Goal: Find specific page/section: Find specific page/section

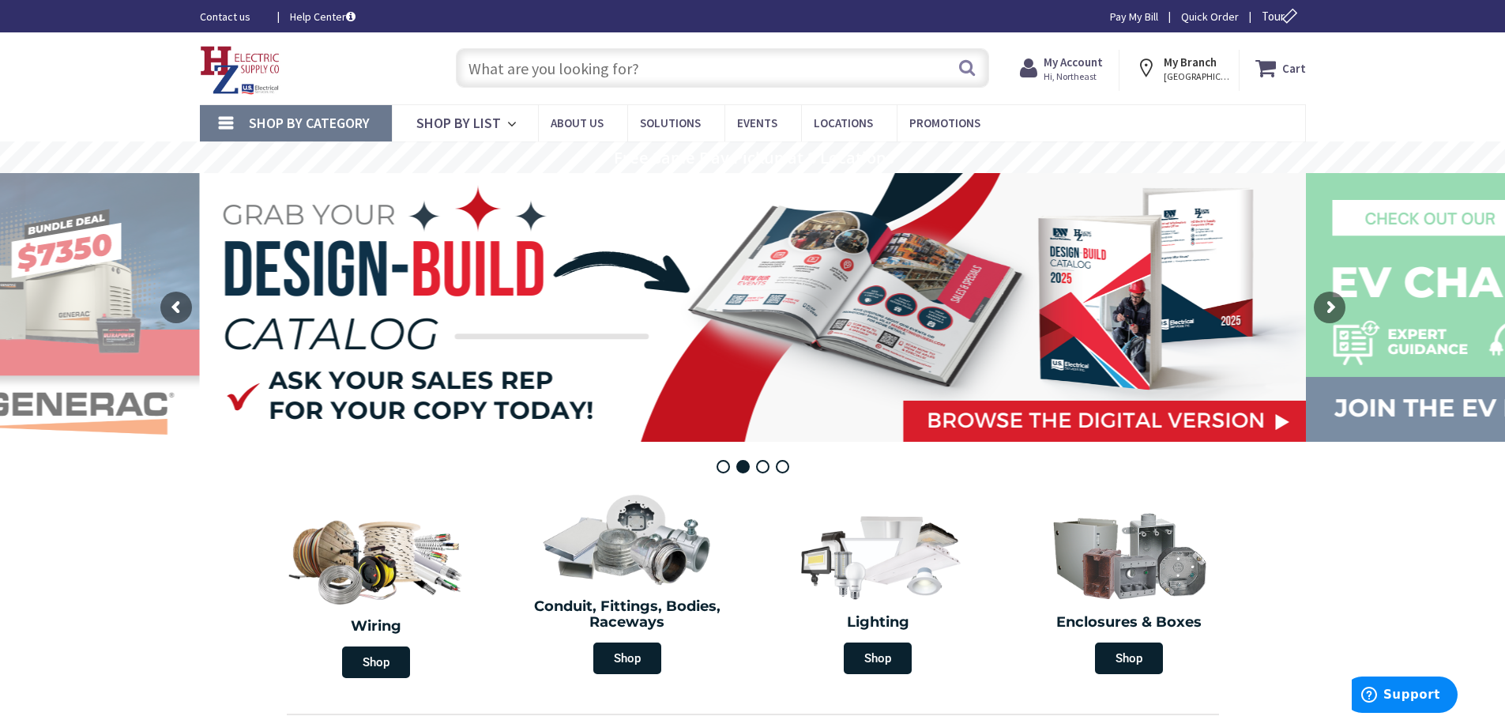
click at [587, 74] on input "text" at bounding box center [722, 68] width 533 height 40
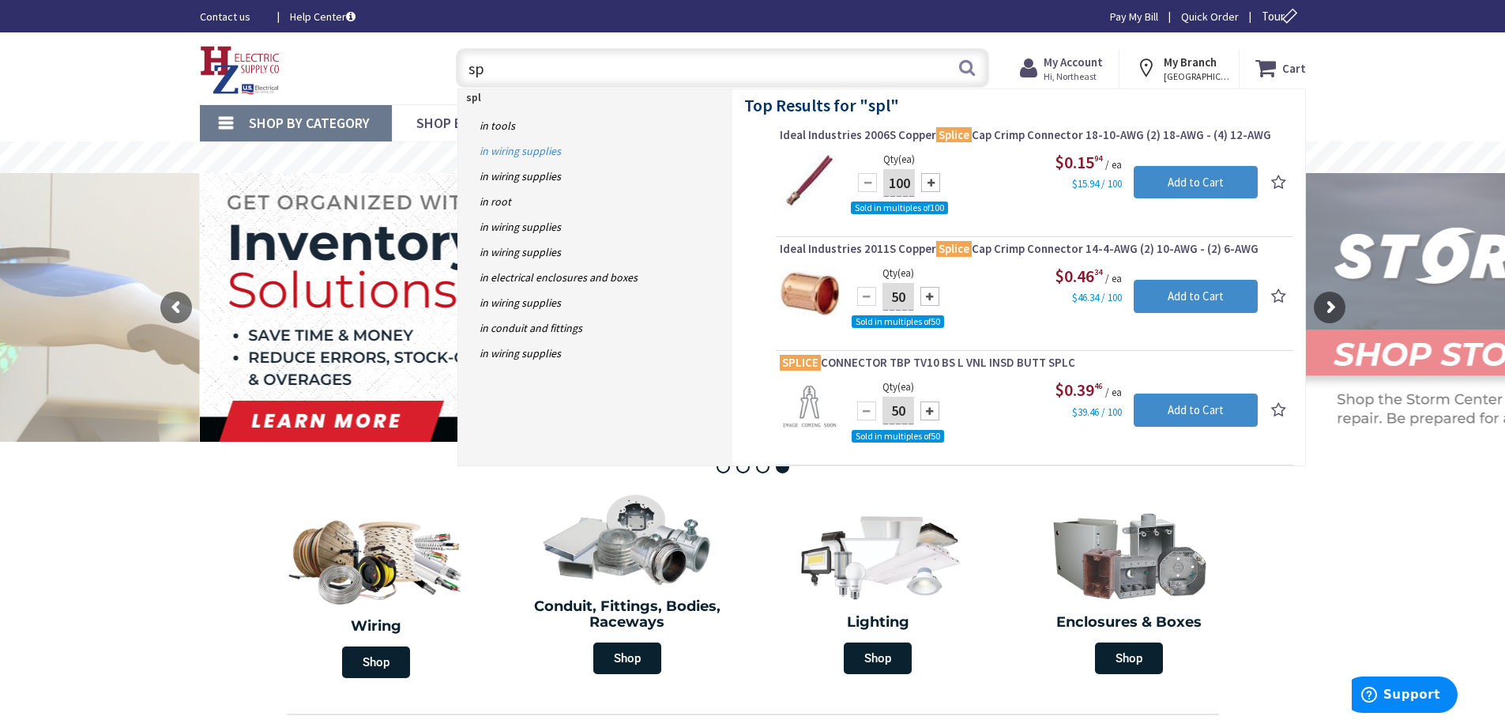
type input "s"
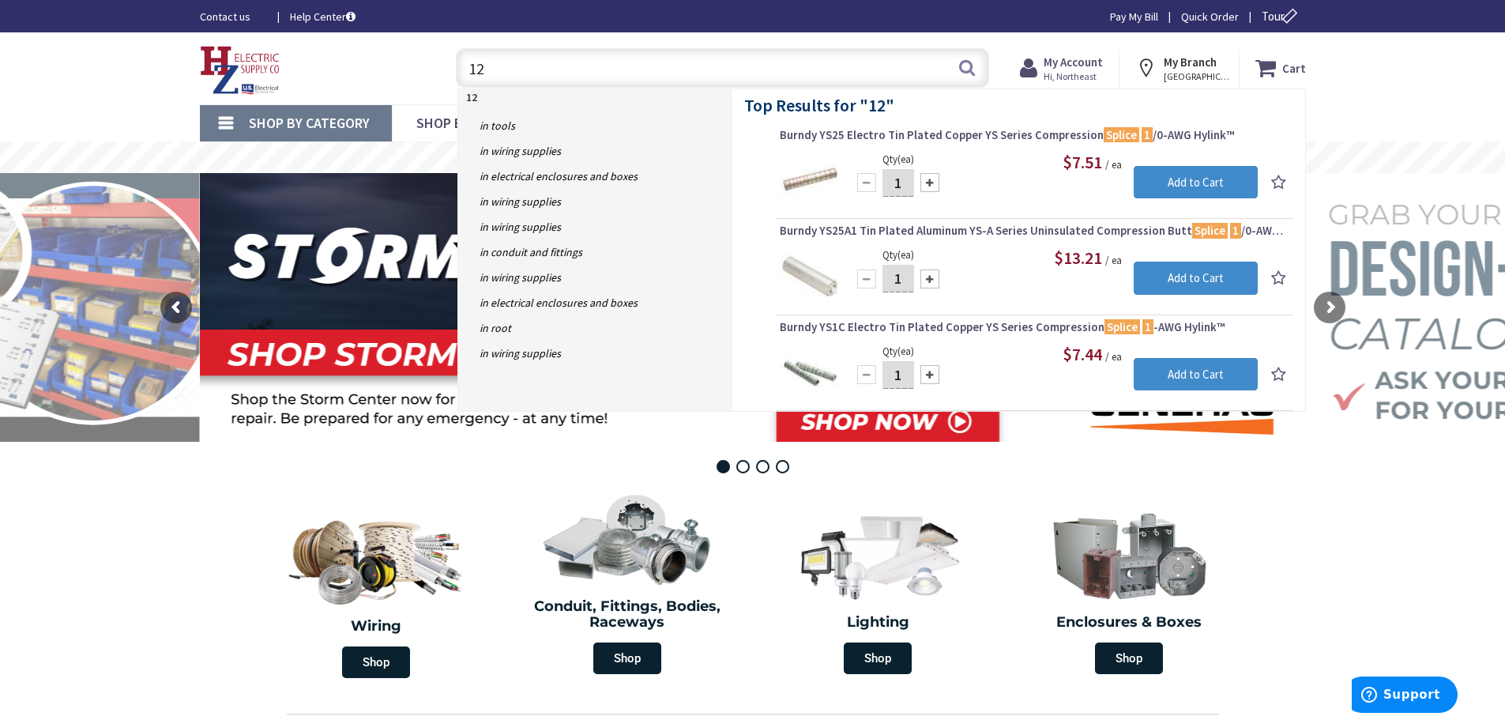
type input "1"
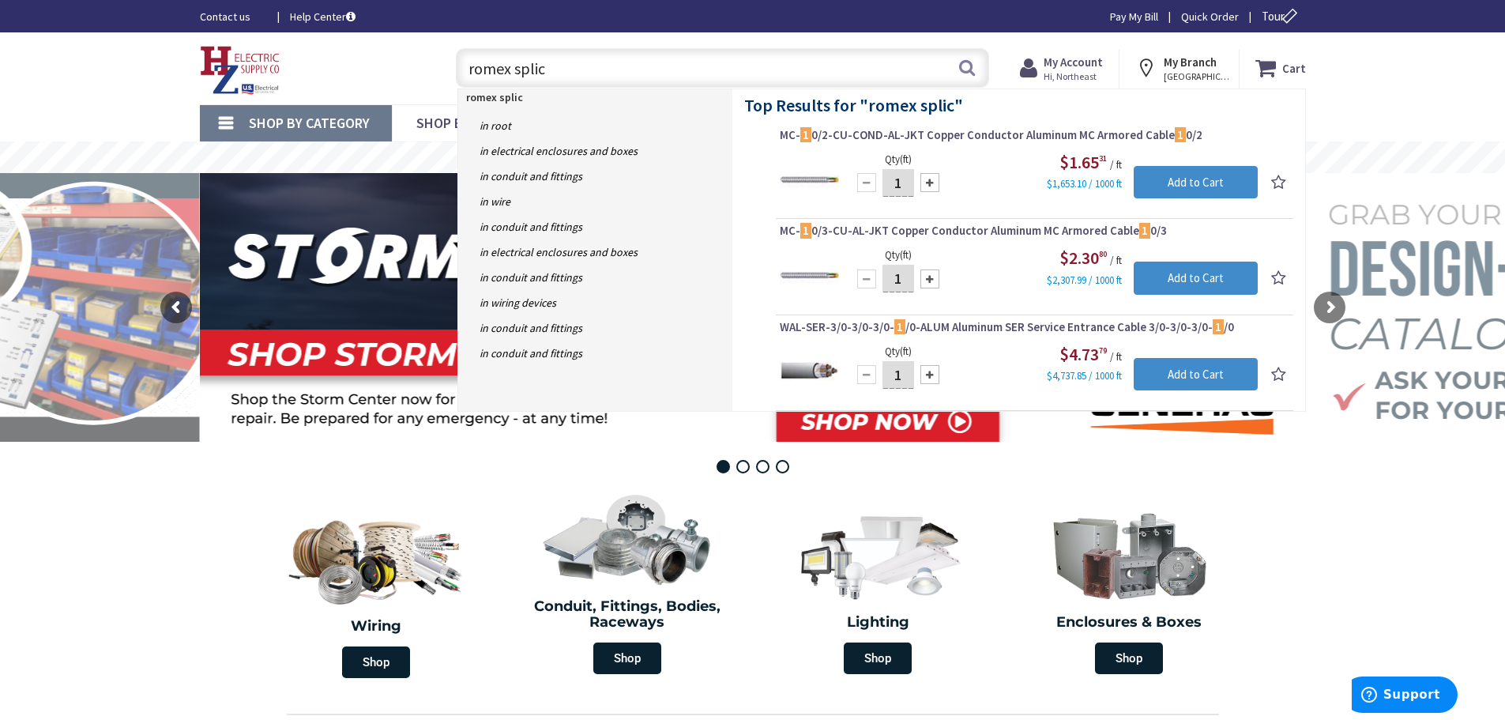
type input "romex splice"
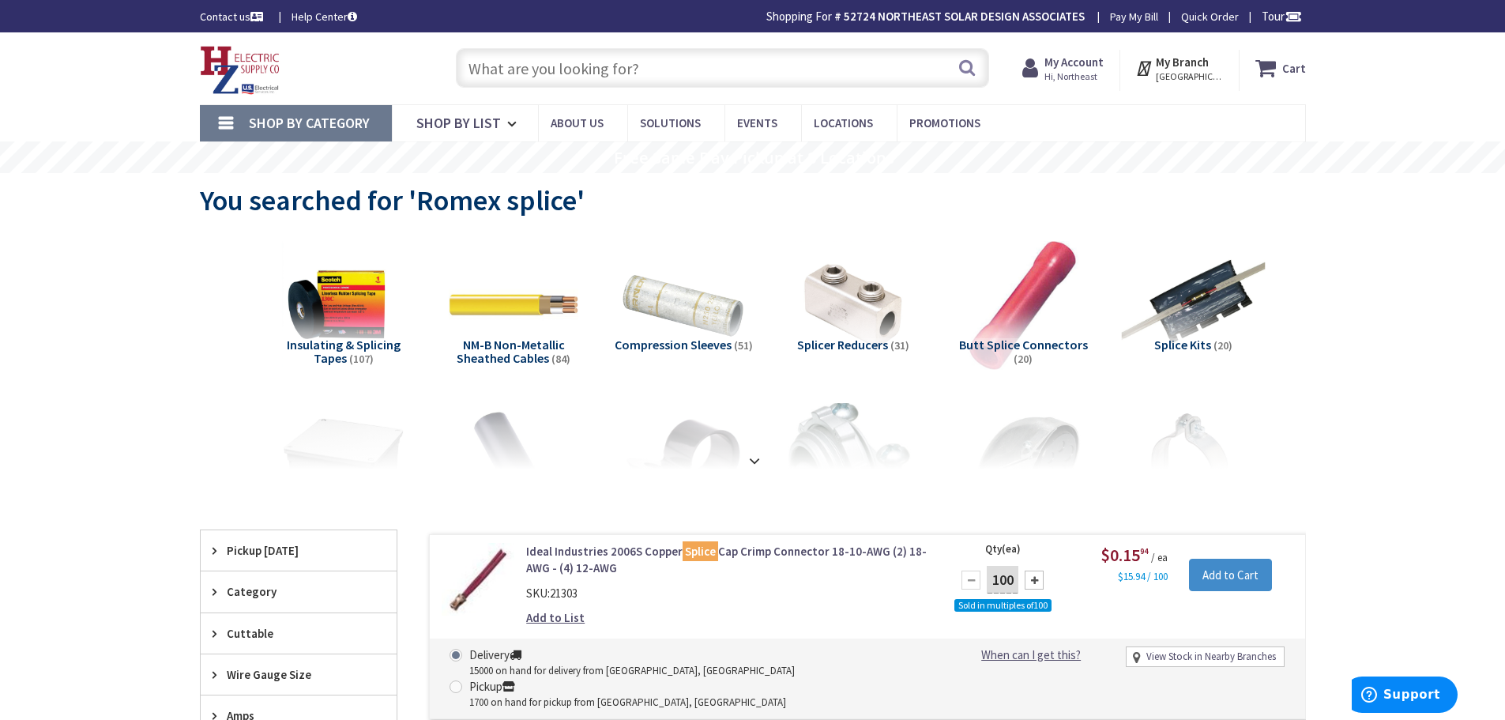
click at [1191, 299] on img at bounding box center [1192, 304] width 143 height 143
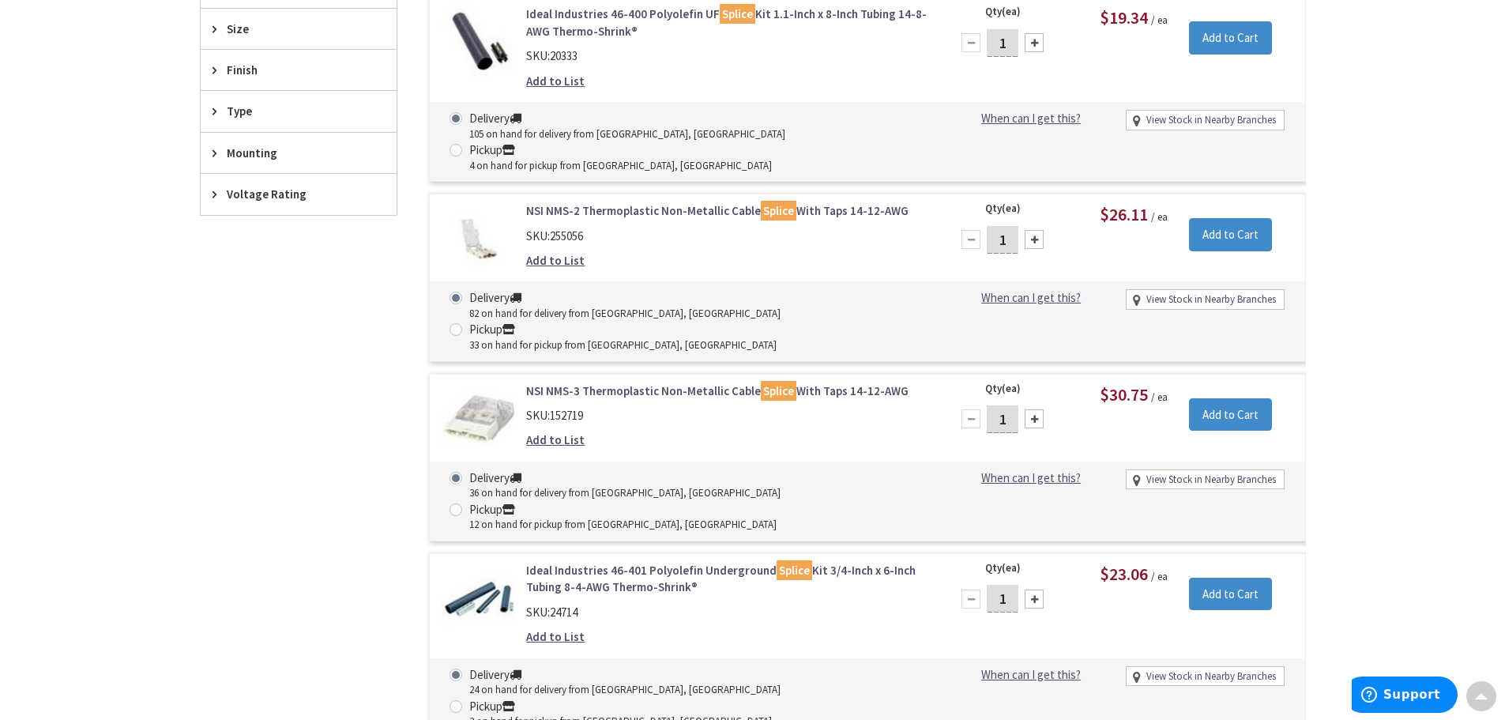
scroll to position [738, 0]
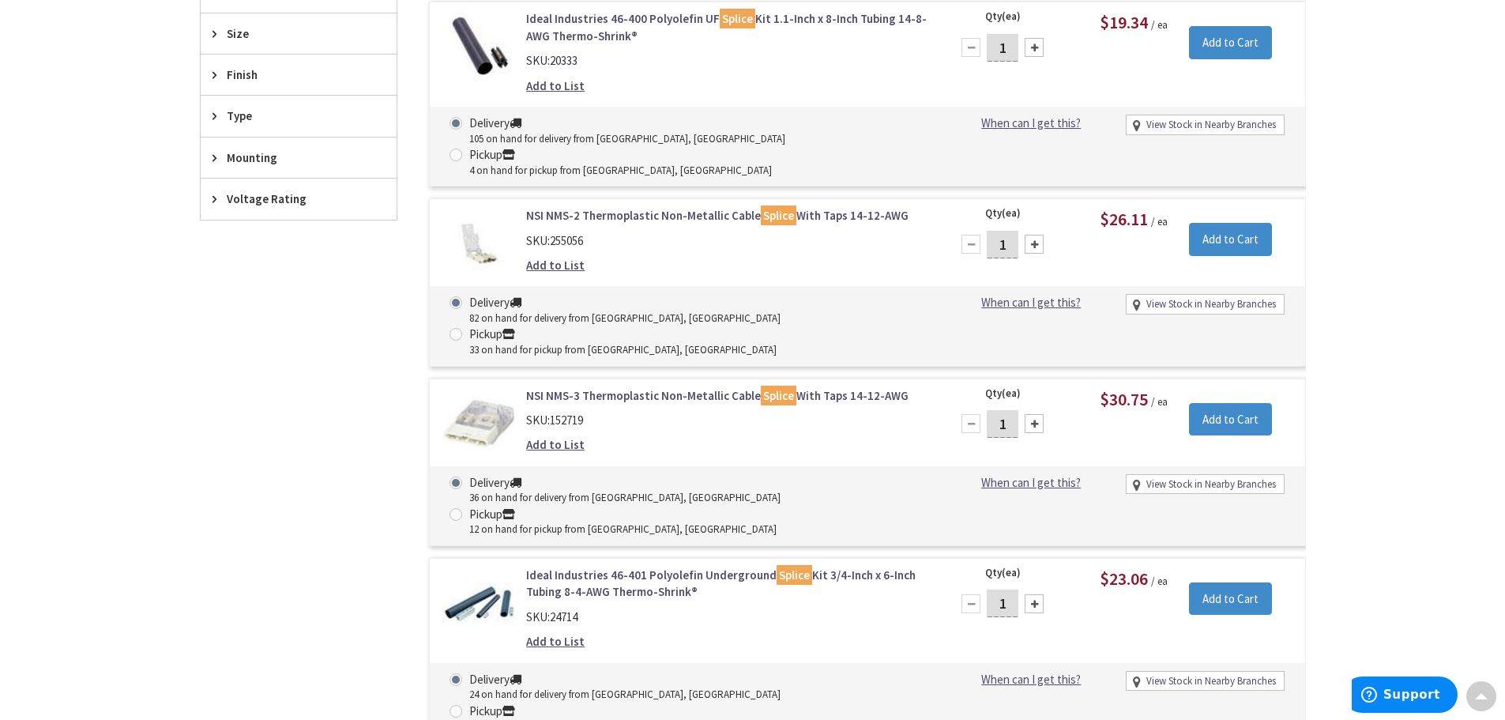
click at [579, 207] on link "NSI NMS-2 Thermoplastic Non-Metallic Cable Splice With Taps 14-12-AWG" at bounding box center [727, 215] width 402 height 17
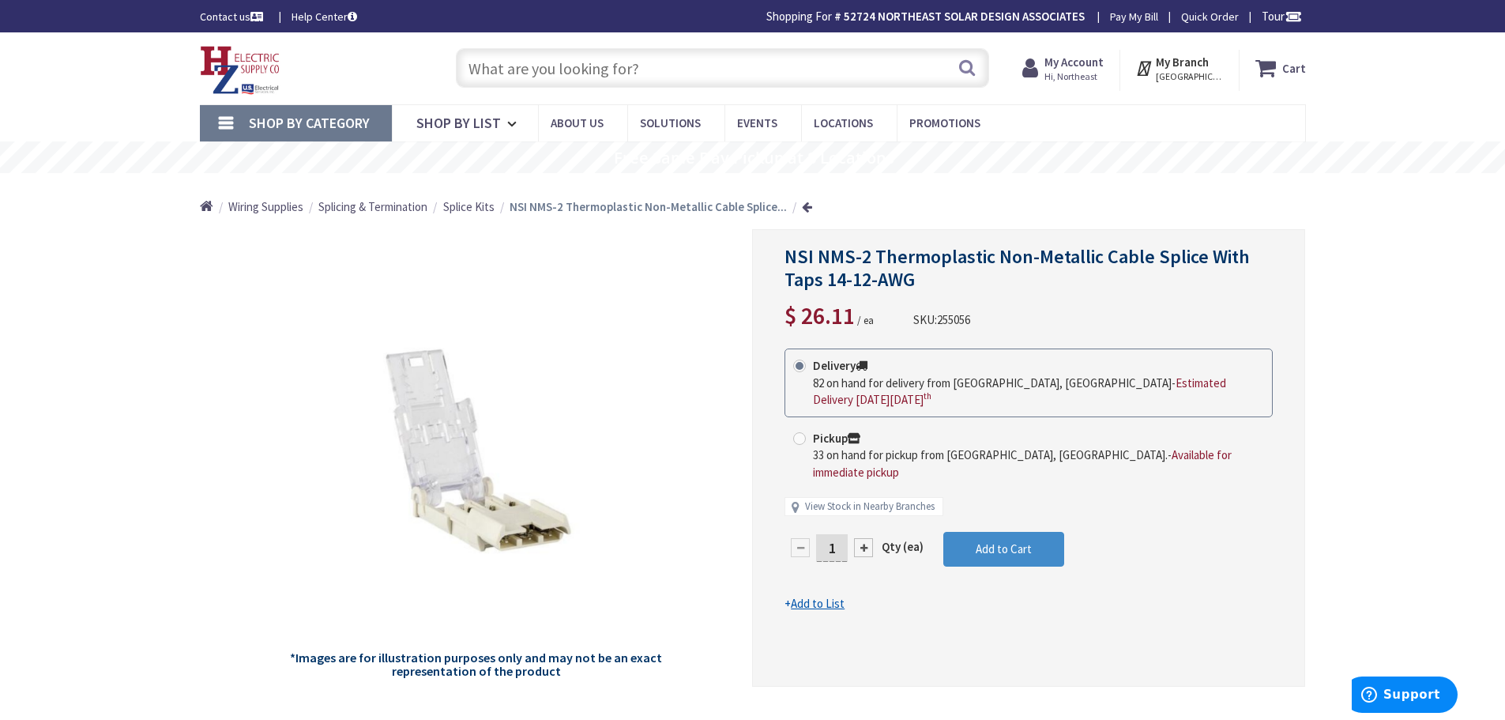
click at [520, 73] on input "text" at bounding box center [722, 68] width 533 height 40
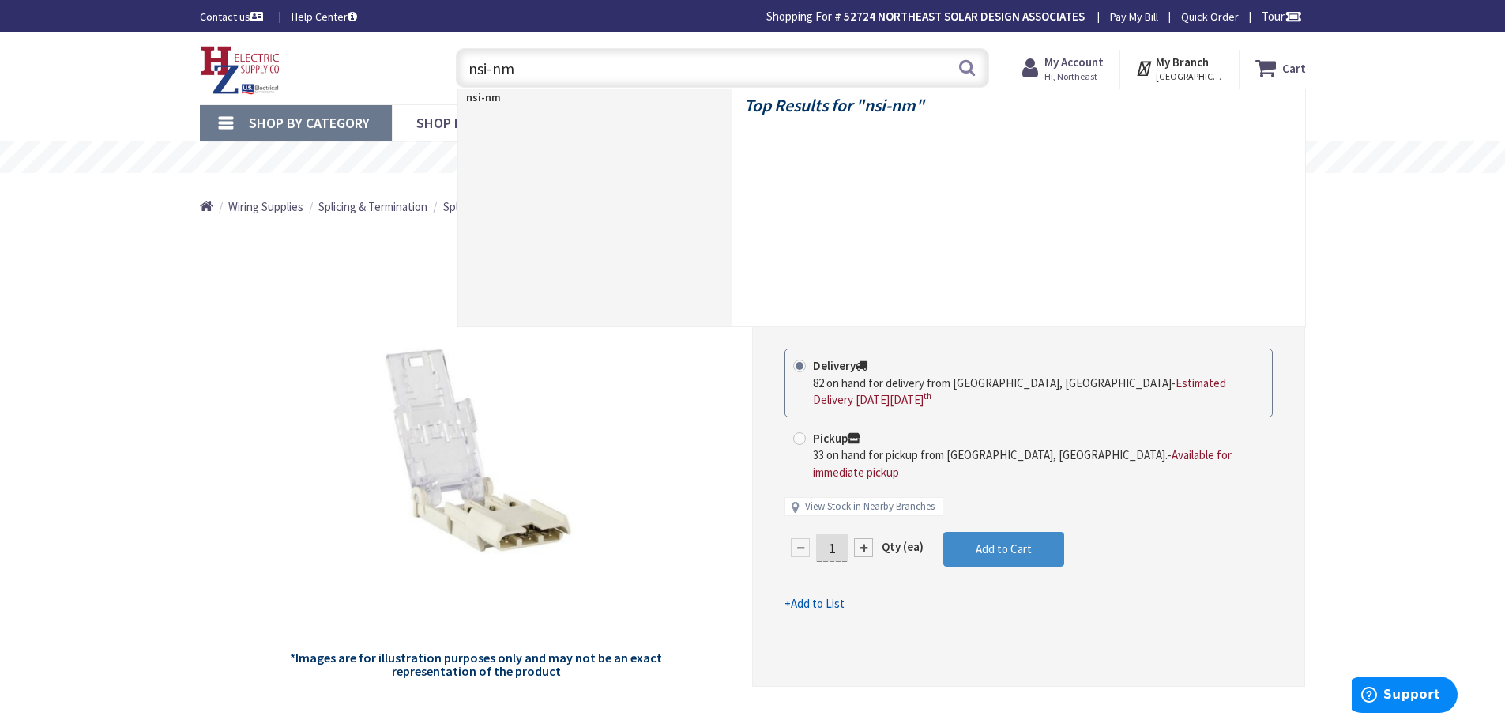
type input "nsi-nms"
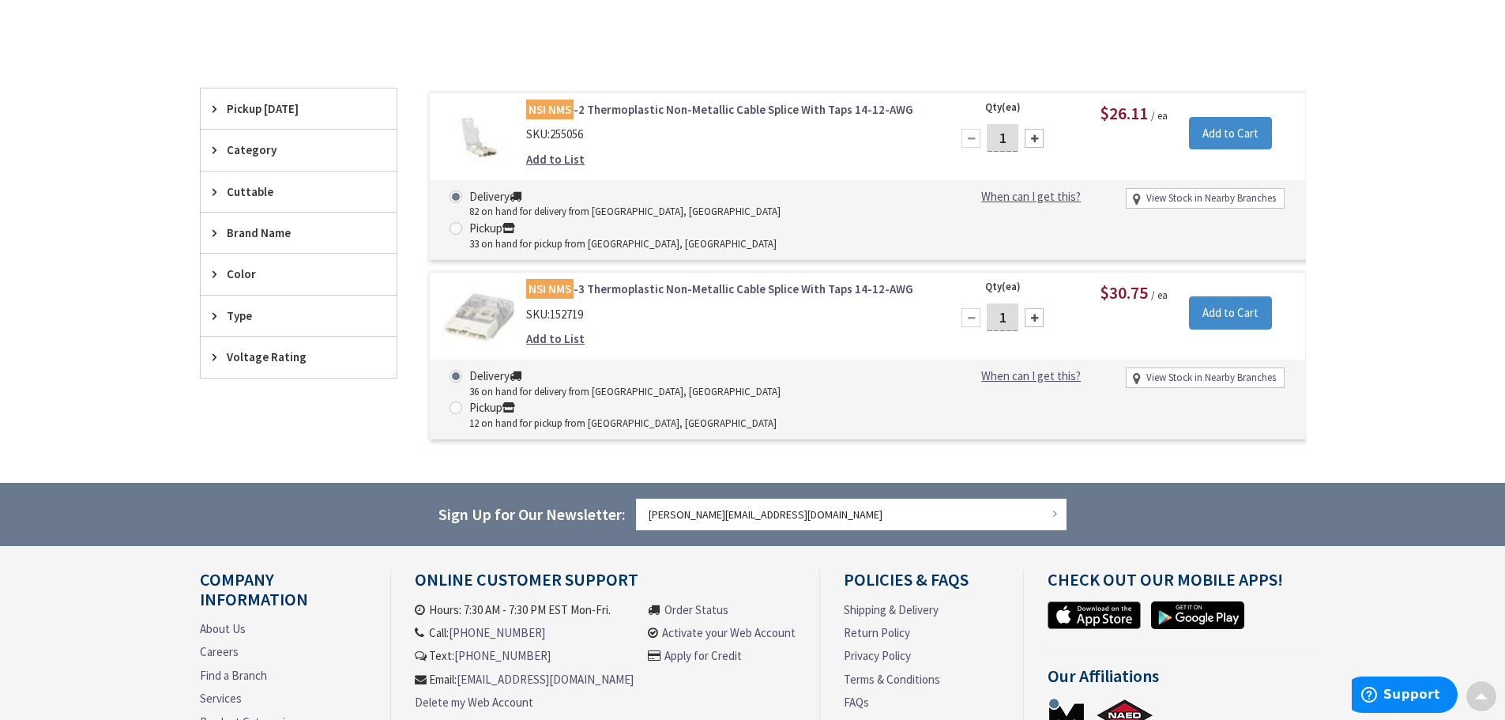
scroll to position [395, 0]
